Goal: Task Accomplishment & Management: Complete application form

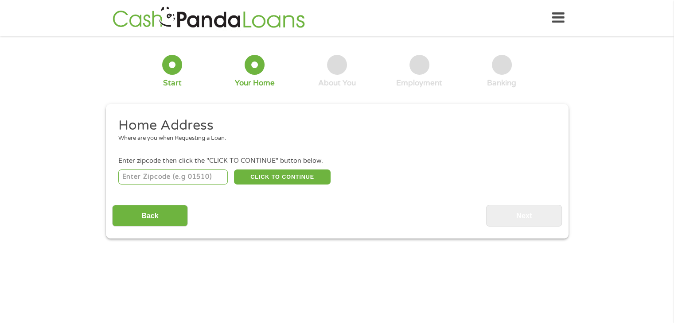
click at [207, 177] on input "number" at bounding box center [172, 177] width 109 height 15
type input "33175"
click at [300, 176] on button "CLICK TO CONTINUE" at bounding box center [282, 177] width 97 height 15
type input "33175"
type input "[GEOGRAPHIC_DATA]"
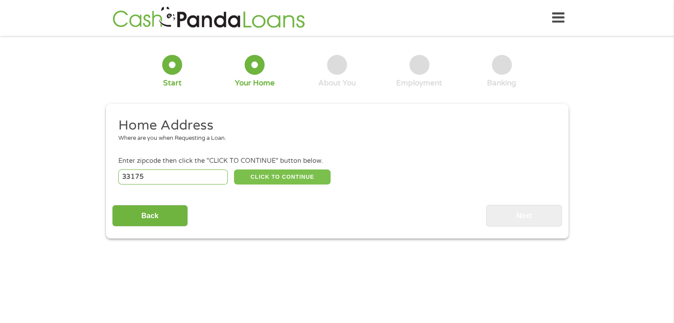
select select "[US_STATE]"
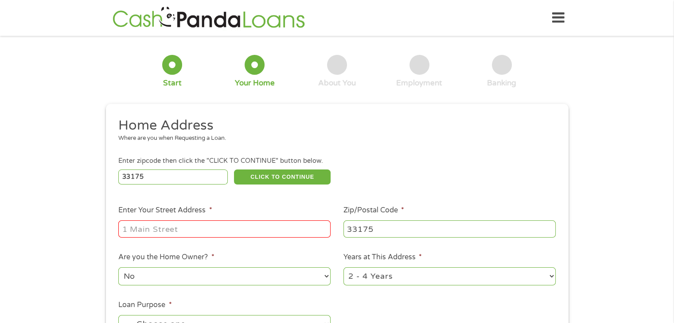
click at [270, 230] on input "Enter Your Street Address *" at bounding box center [224, 229] width 212 height 17
type input "[STREET_ADDRESS]"
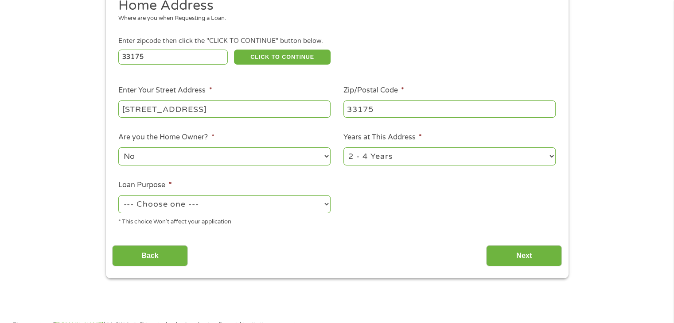
scroll to position [133, 0]
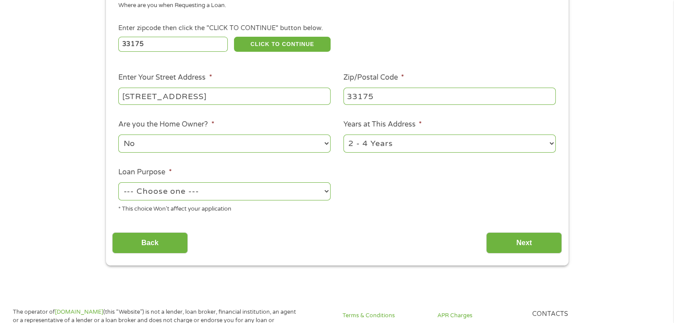
click at [231, 194] on select "--- Choose one --- Pay Bills Debt Consolidation Home Improvement Major Purchase…" at bounding box center [224, 192] width 212 height 18
select select "debtconsolidation"
click at [118, 183] on select "--- Choose one --- Pay Bills Debt Consolidation Home Improvement Major Purchase…" at bounding box center [224, 192] width 212 height 18
click at [512, 249] on input "Next" at bounding box center [524, 244] width 76 height 22
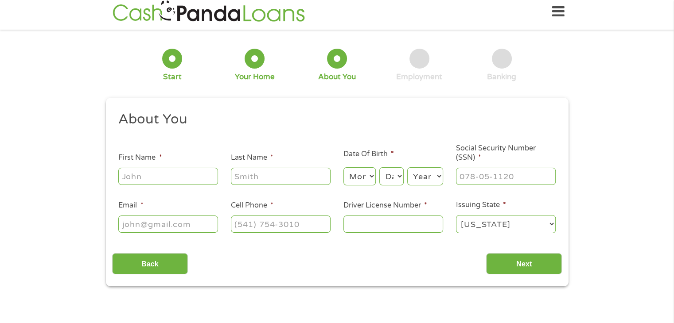
scroll to position [0, 0]
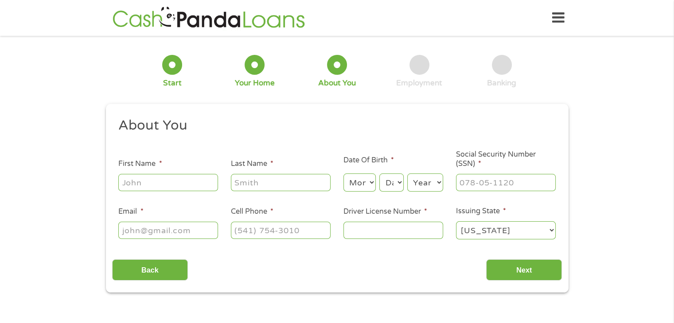
click at [157, 179] on input "First Name *" at bounding box center [168, 182] width 100 height 17
type input "[PERSON_NAME]"
type input "[PERSON_NAME] [PERSON_NAME]"
type input "[EMAIL_ADDRESS][DOMAIN_NAME]"
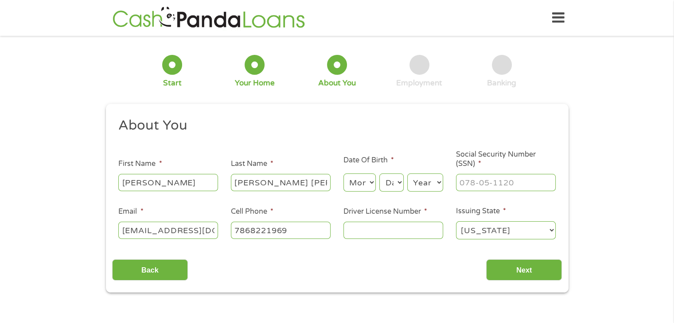
type input "[PHONE_NUMBER]"
click at [360, 187] on select "Month 1 2 3 4 5 6 7 8 9 10 11 12" at bounding box center [359, 183] width 32 height 18
select select "11"
click at [343, 174] on select "Month 1 2 3 4 5 6 7 8 9 10 11 12" at bounding box center [359, 183] width 32 height 18
click at [386, 181] on select "Day 1 2 3 4 5 6 7 8 9 10 11 12 13 14 15 16 17 18 19 20 21 22 23 24 25 26 27 28 …" at bounding box center [391, 183] width 24 height 18
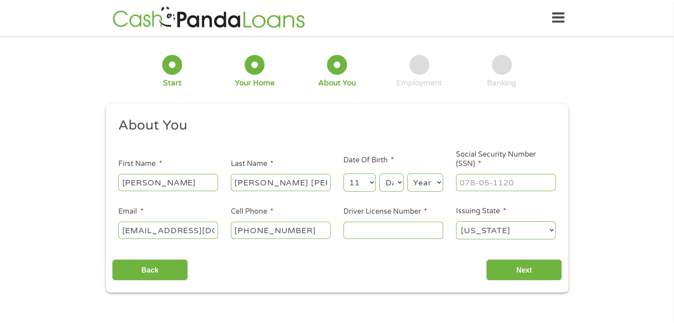
select select "5"
click at [379, 174] on select "Day 1 2 3 4 5 6 7 8 9 10 11 12 13 14 15 16 17 18 19 20 21 22 23 24 25 26 27 28 …" at bounding box center [391, 183] width 24 height 18
click at [424, 185] on select "Year [DATE] 2006 2005 2004 2003 2002 2001 2000 1999 1998 1997 1996 1995 1994 19…" at bounding box center [425, 183] width 36 height 18
select select "1981"
click at [407, 174] on select "Year [DATE] 2006 2005 2004 2003 2002 2001 2000 1999 1998 1997 1996 1995 1994 19…" at bounding box center [425, 183] width 36 height 18
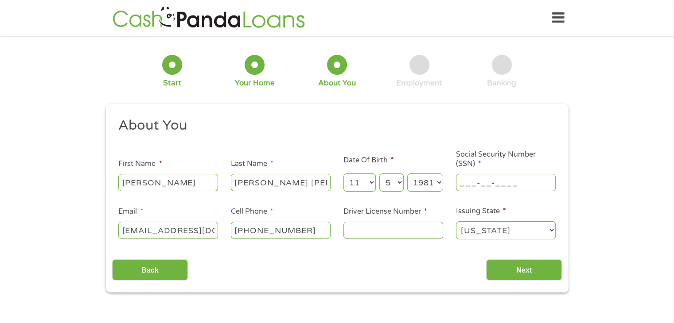
click at [468, 183] on input "___-__-____" at bounding box center [506, 182] width 100 height 17
type input "767-95-9924"
click at [401, 235] on input "Driver License Number *" at bounding box center [393, 230] width 100 height 17
type input "Z606400919000"
click at [502, 278] on input "Next" at bounding box center [524, 271] width 76 height 22
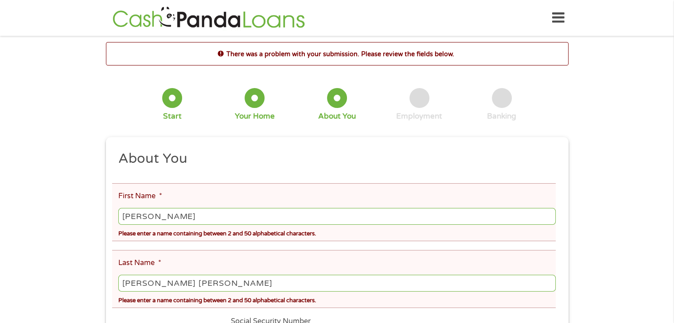
scroll to position [4, 4]
click at [228, 217] on input "[PERSON_NAME]" at bounding box center [336, 216] width 437 height 17
type input "[PERSON_NAME]"
click at [293, 288] on input "[PERSON_NAME] [PERSON_NAME]" at bounding box center [336, 283] width 437 height 17
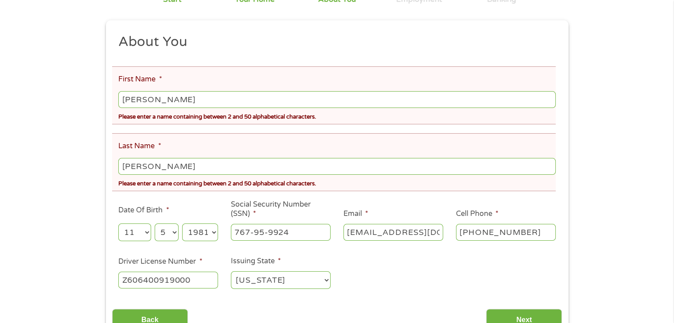
scroll to position [133, 0]
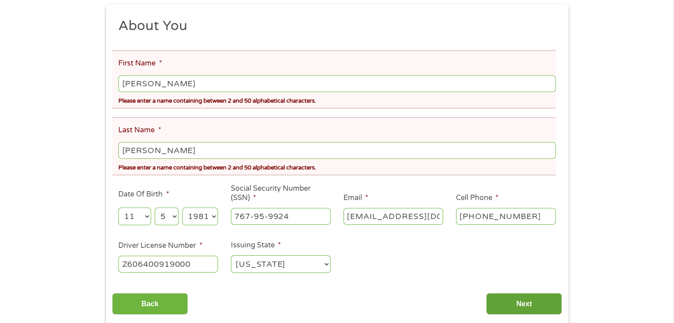
type input "[PERSON_NAME]"
click at [521, 313] on input "Next" at bounding box center [524, 304] width 76 height 22
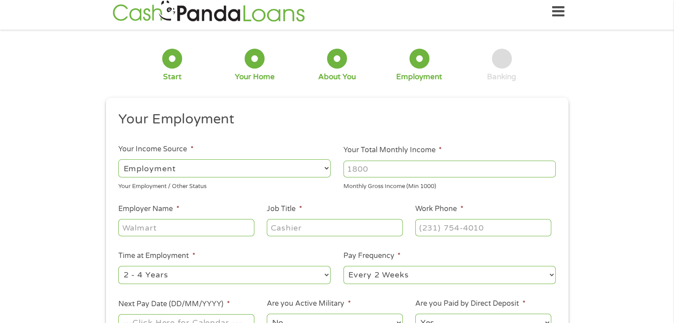
scroll to position [0, 0]
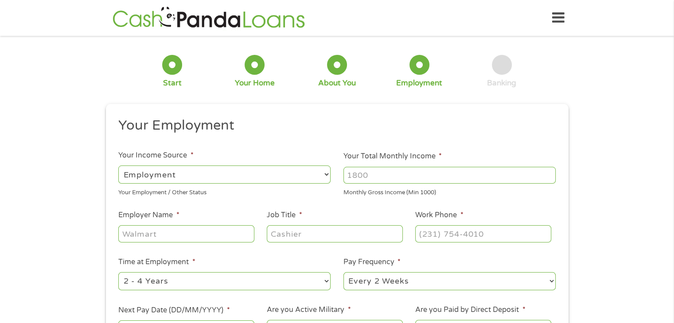
click at [270, 171] on select "--- Choose one --- Employment [DEMOGRAPHIC_DATA] Benefits" at bounding box center [224, 175] width 212 height 18
click at [118, 166] on select "--- Choose one --- Employment [DEMOGRAPHIC_DATA] Benefits" at bounding box center [224, 175] width 212 height 18
click at [395, 178] on input "Your Total Monthly Income *" at bounding box center [449, 175] width 212 height 17
type input "3600"
click at [228, 233] on input "Employer Name *" at bounding box center [186, 234] width 136 height 17
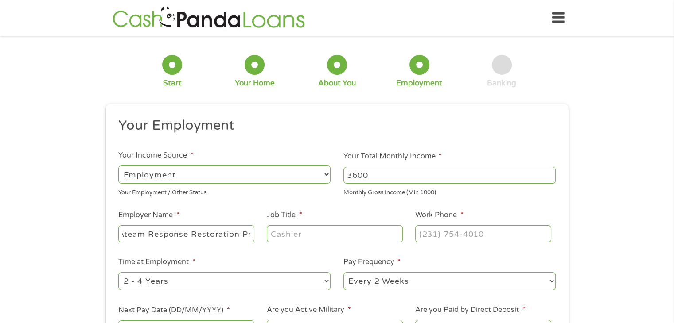
scroll to position [0, 11]
type input "Ateam Response Restoration Pro"
click at [282, 237] on input "Job Title *" at bounding box center [335, 234] width 136 height 17
type input "Supervisor"
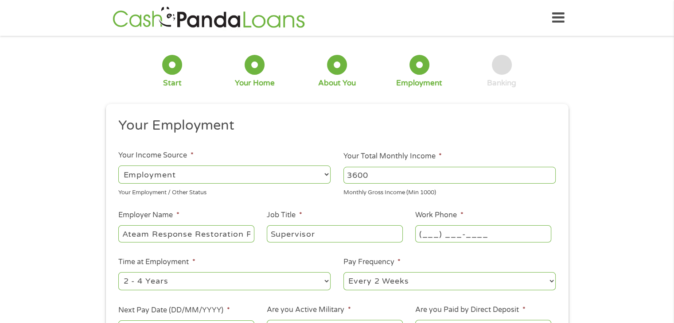
click at [470, 236] on input "(___) ___-____" at bounding box center [483, 234] width 136 height 17
type input "[PHONE_NUMBER]"
click at [608, 88] on div "1 Start 2 Your Home 3 About You 4 Employment 5 Banking 6 This field is hidden w…" at bounding box center [337, 217] width 674 height 350
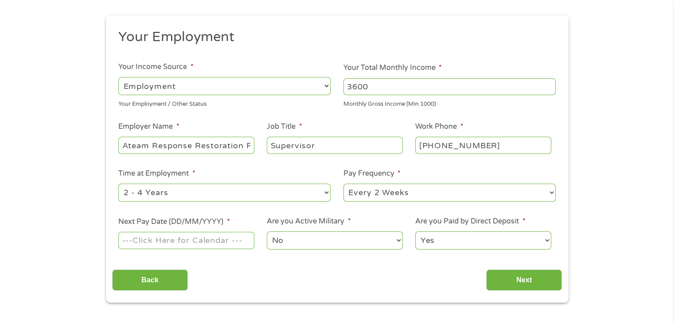
scroll to position [133, 0]
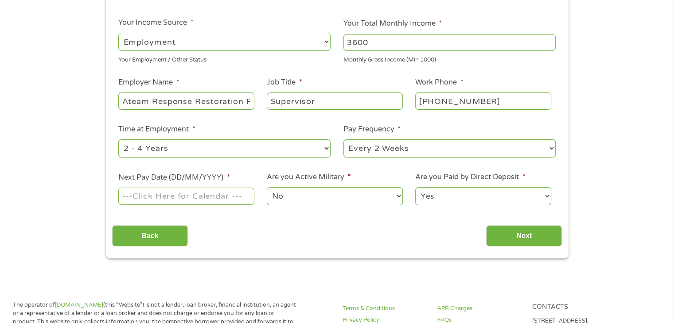
click at [198, 198] on input "Next Pay Date (DD/MM/YYYY) *" at bounding box center [186, 196] width 136 height 17
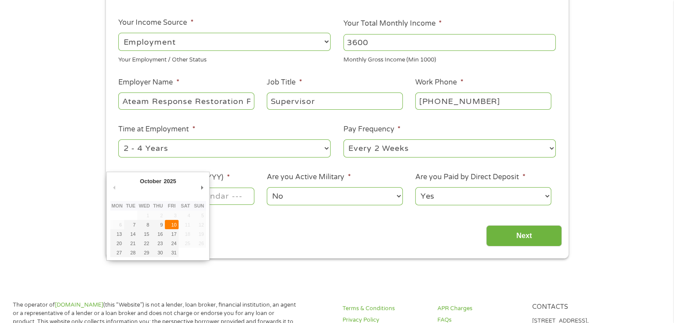
type input "[DATE]"
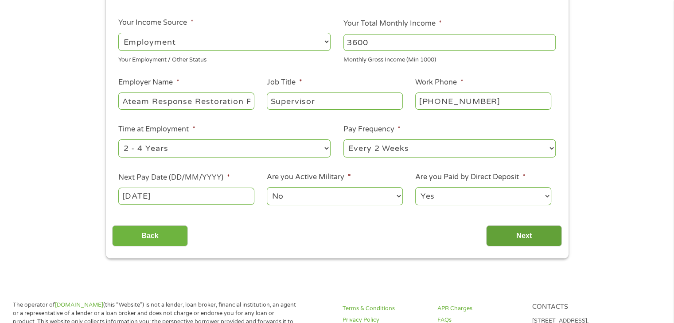
click at [518, 233] on input "Next" at bounding box center [524, 237] width 76 height 22
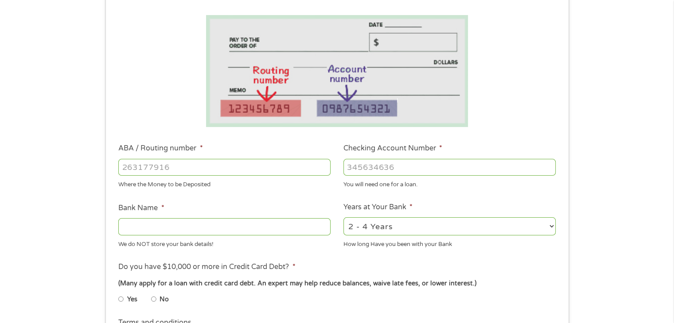
scroll to position [177, 0]
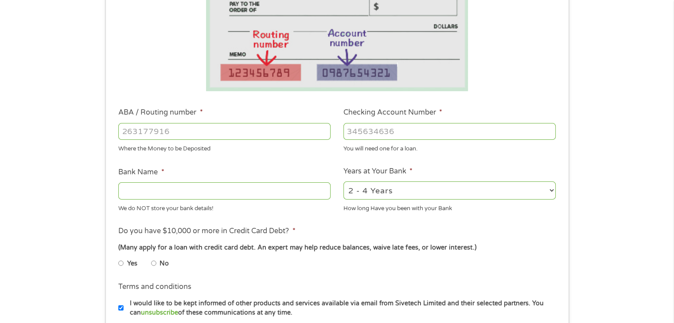
click at [269, 132] on input "ABA / Routing number *" at bounding box center [224, 131] width 212 height 17
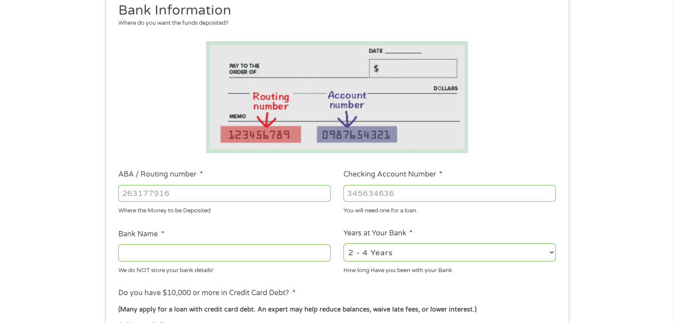
scroll to position [113, 0]
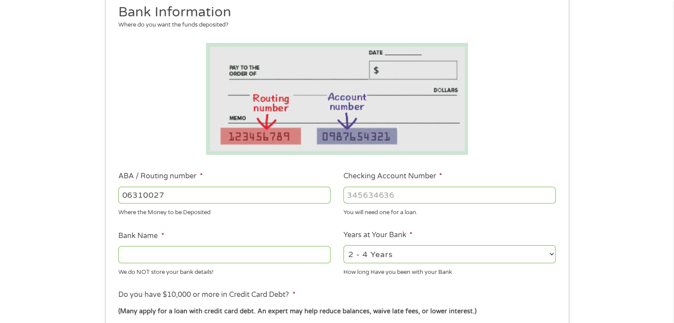
type input "063100277"
type input "BANK OF AMERICA NA"
type input "063100277"
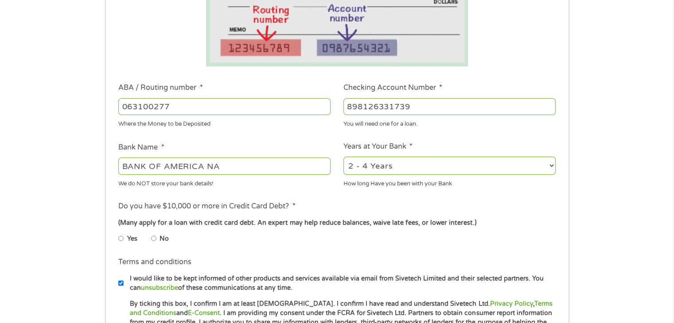
scroll to position [246, 0]
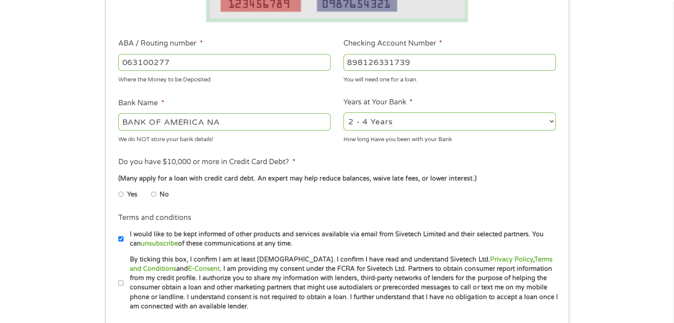
type input "898126331739"
click at [154, 195] on input "No" at bounding box center [153, 194] width 5 height 14
radio input "true"
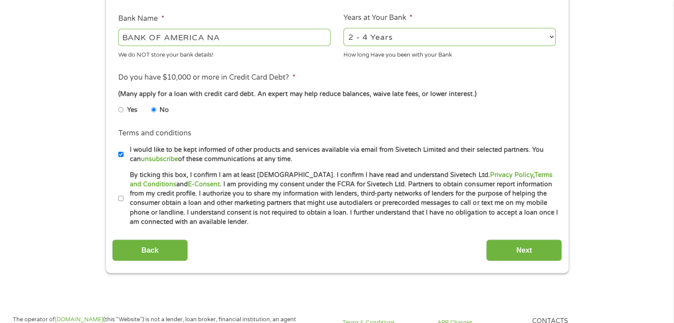
scroll to position [335, 0]
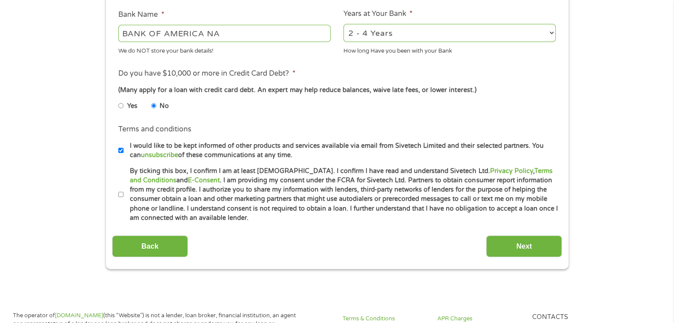
click at [121, 194] on input "By ticking this box, I confirm I am at least [DEMOGRAPHIC_DATA]. I confirm I ha…" at bounding box center [120, 195] width 5 height 14
checkbox input "true"
click at [516, 247] on input "Next" at bounding box center [524, 247] width 76 height 22
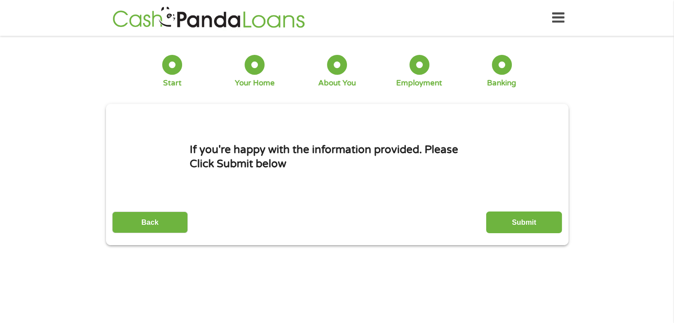
scroll to position [0, 0]
click at [529, 219] on input "Submit" at bounding box center [524, 223] width 76 height 22
